Goal: Find specific page/section: Find specific page/section

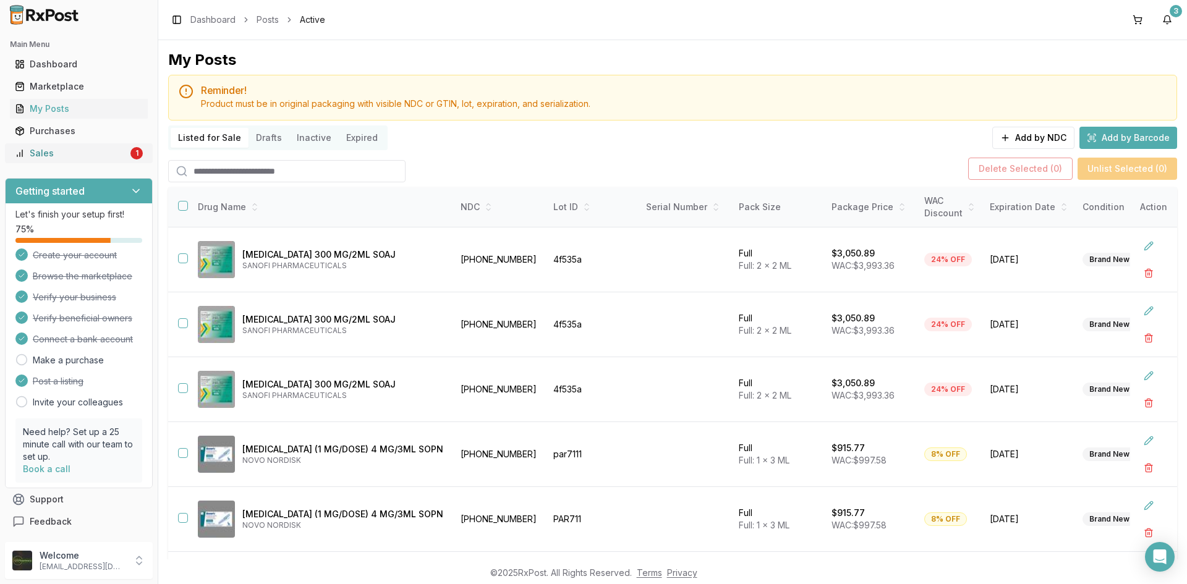
click at [107, 154] on div "Sales" at bounding box center [71, 153] width 113 height 12
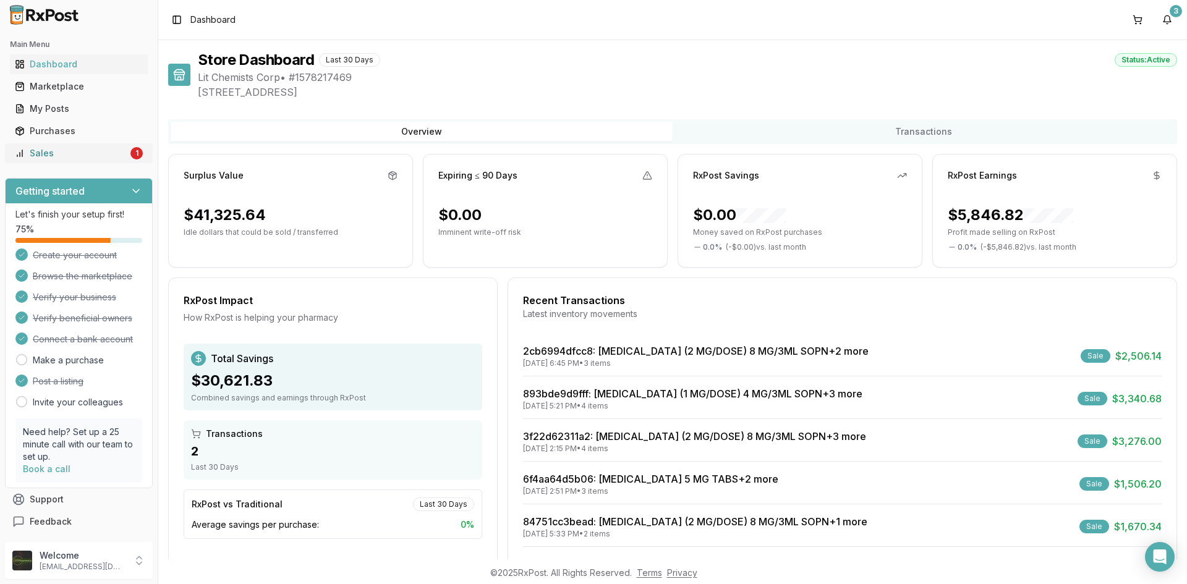
click at [77, 160] on link "Sales 1" at bounding box center [79, 153] width 138 height 22
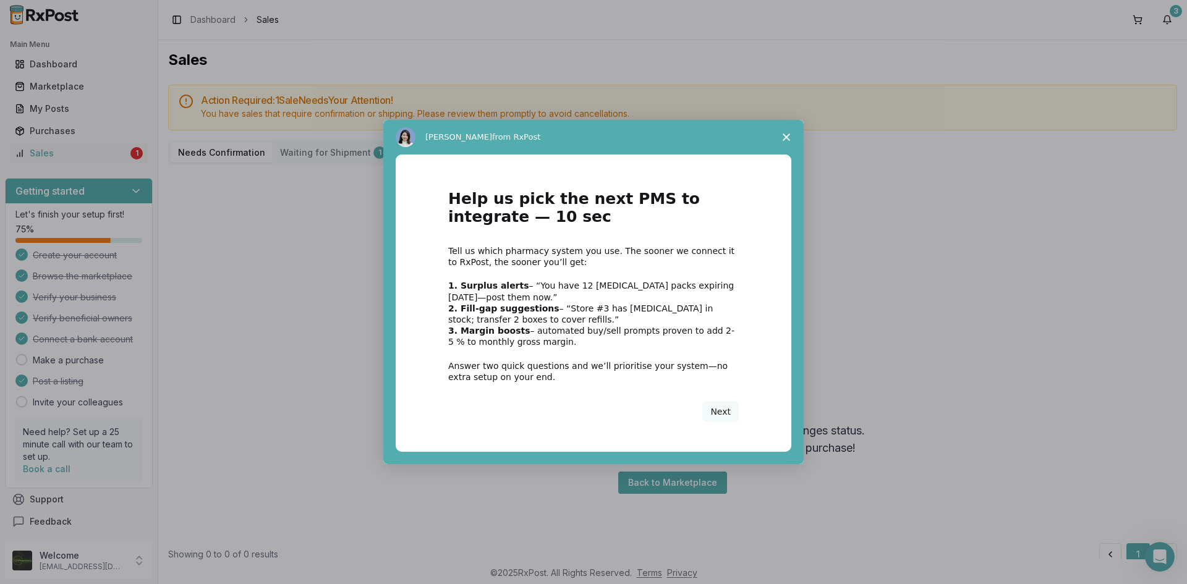
click at [790, 134] on span "Close survey" at bounding box center [786, 137] width 35 height 35
